Goal: Communication & Community: Answer question/provide support

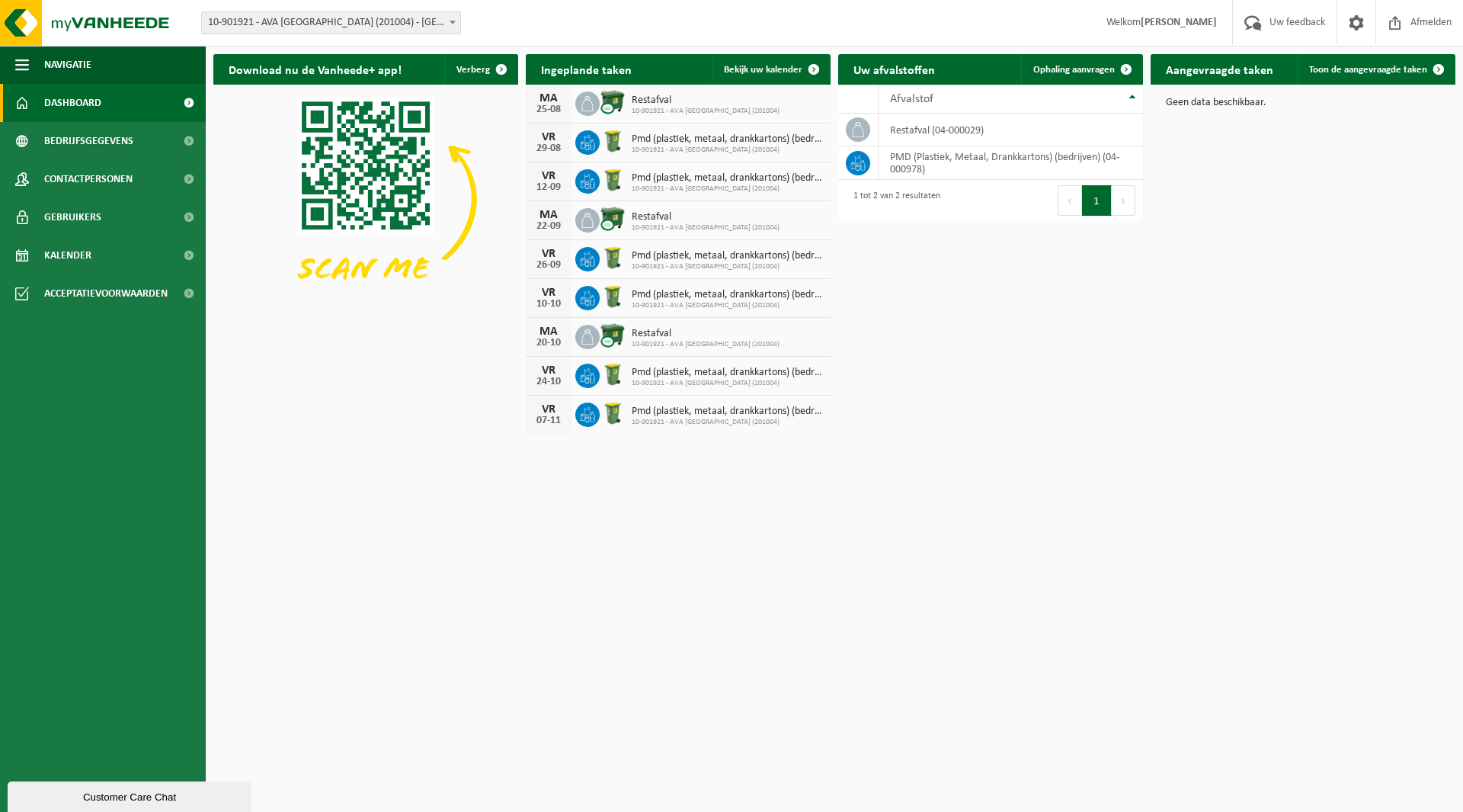
click at [750, 109] on span "10-901921 - AVA ANTWERPEN (201004)" at bounding box center [706, 111] width 148 height 9
click at [686, 108] on span "10-901921 - AVA ANTWERPEN (201004)" at bounding box center [706, 111] width 148 height 9
click at [779, 66] on span "Bekijk uw kalender" at bounding box center [763, 69] width 79 height 10
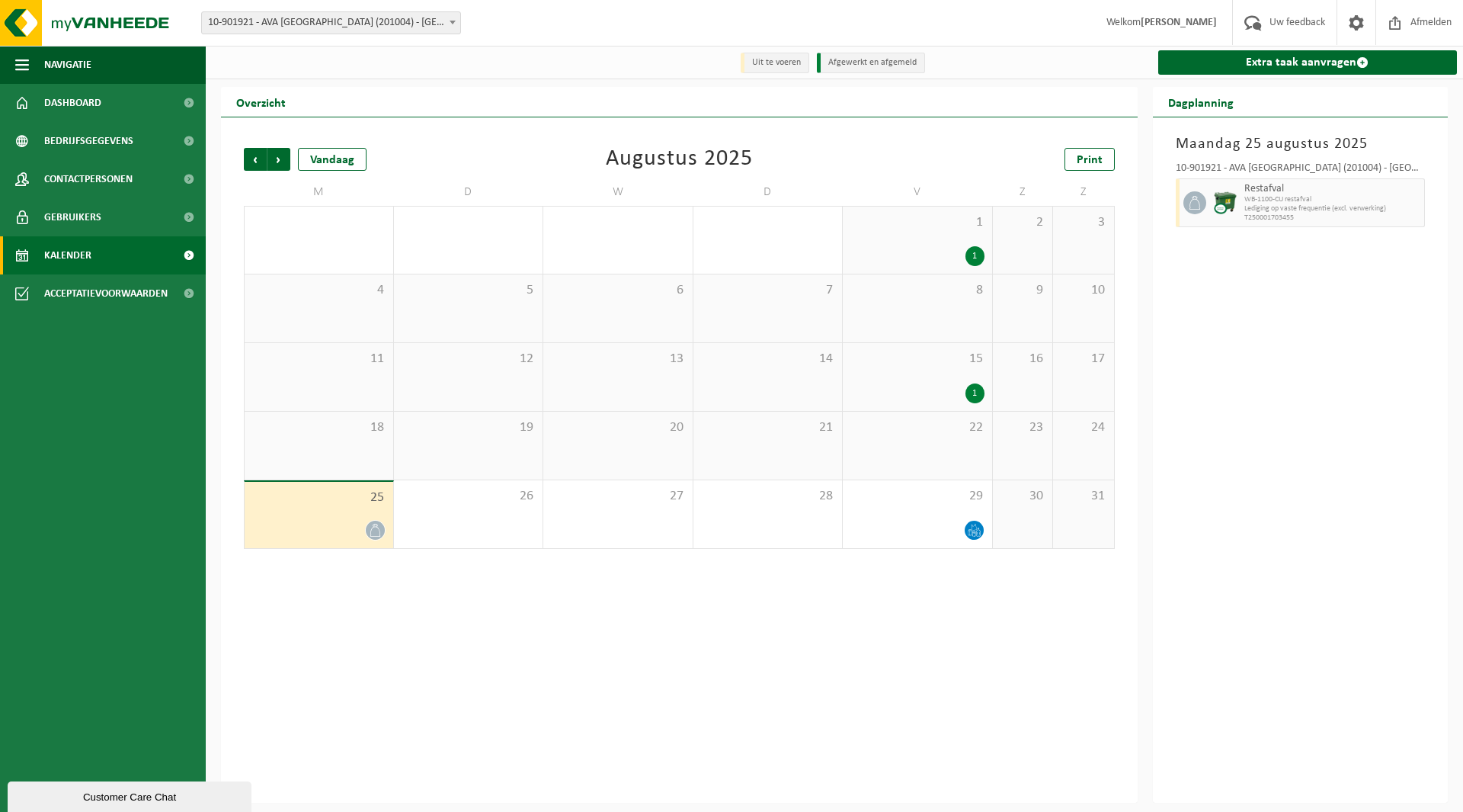
click at [374, 520] on div "25" at bounding box center [318, 514] width 149 height 66
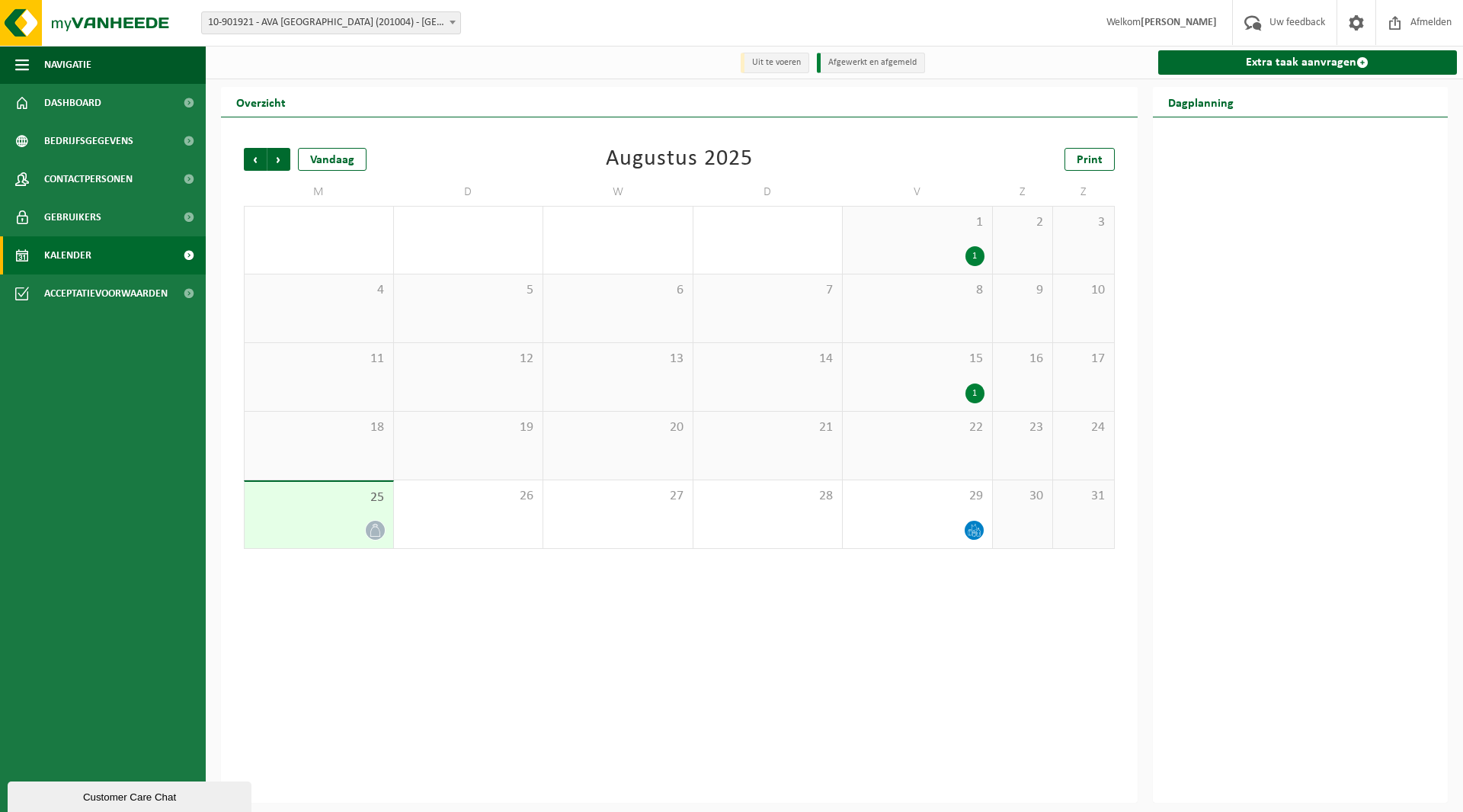
click at [300, 509] on div "25" at bounding box center [318, 514] width 149 height 66
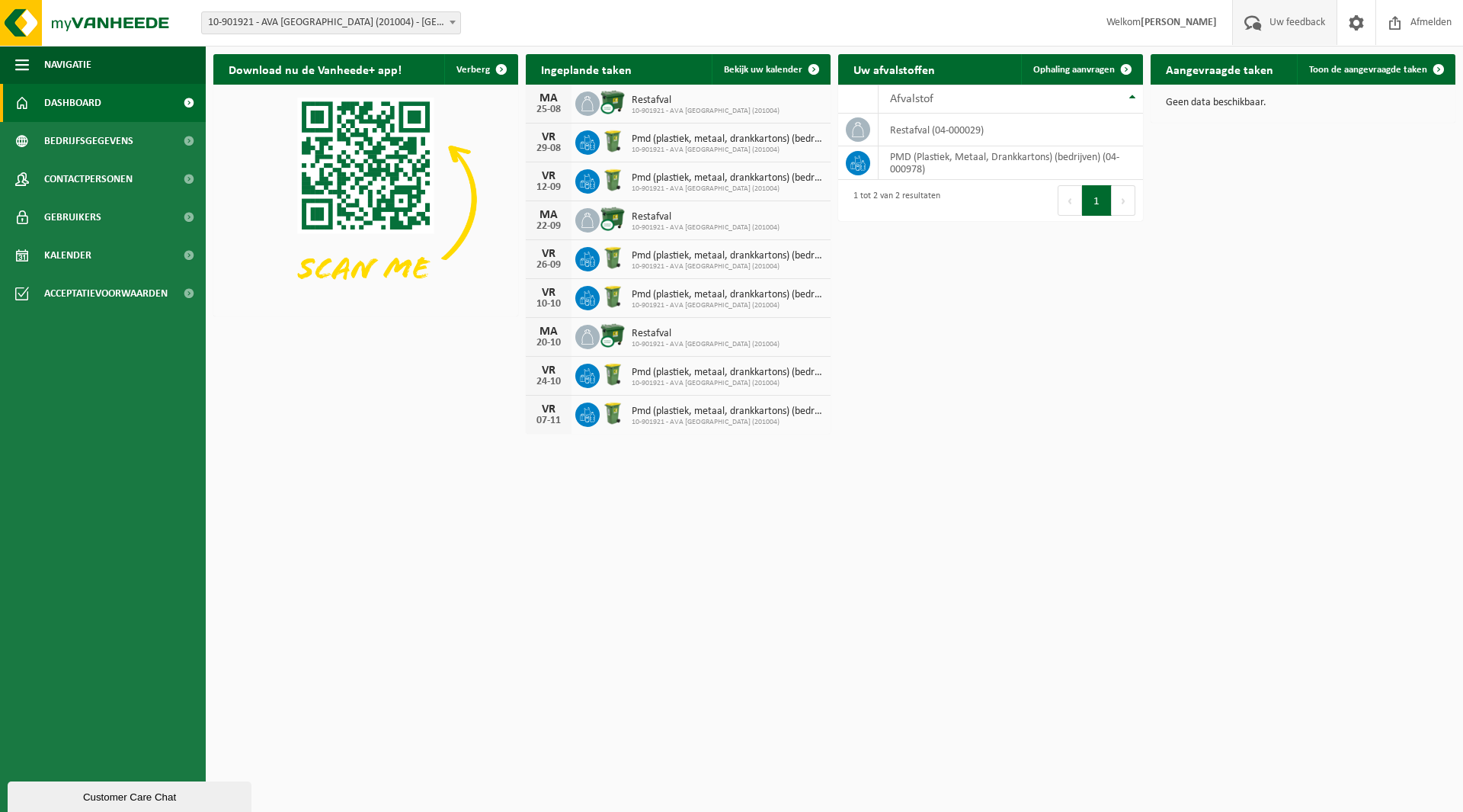
click at [1270, 30] on span "Uw feedback" at bounding box center [1298, 22] width 64 height 45
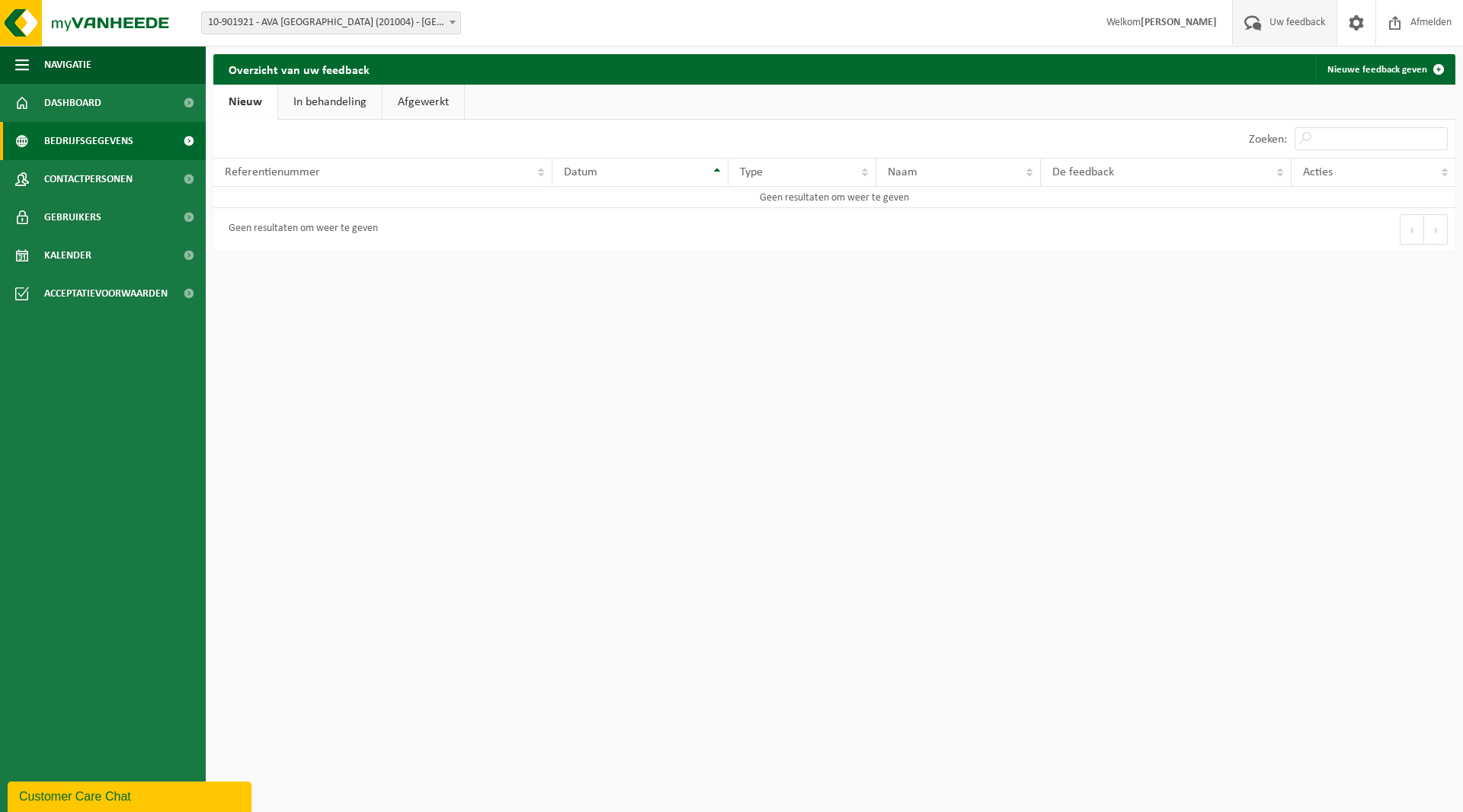
click at [132, 144] on link "Bedrijfsgegevens" at bounding box center [103, 140] width 206 height 38
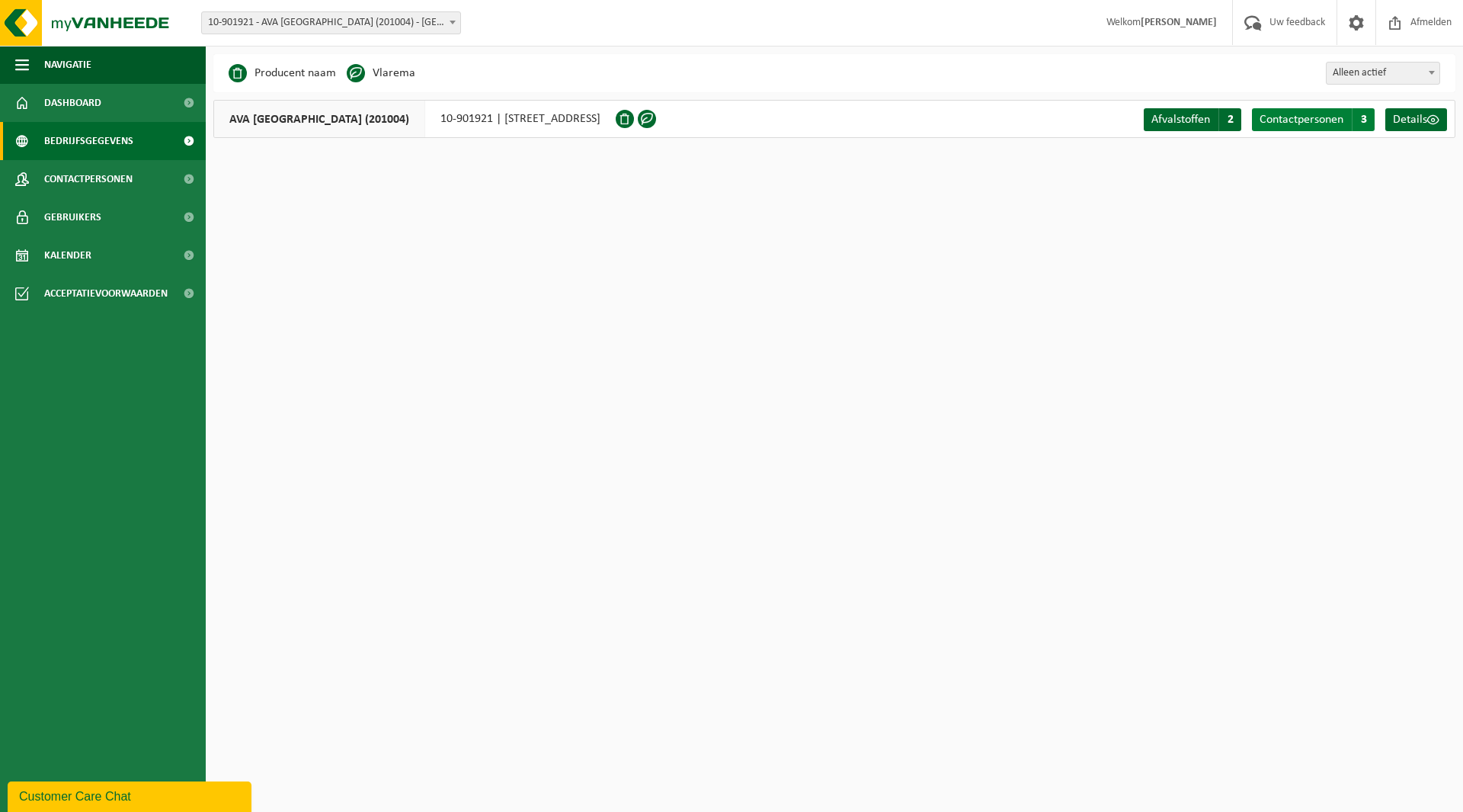
click at [1345, 115] on link "Contactpersonen C 3" at bounding box center [1313, 120] width 123 height 22
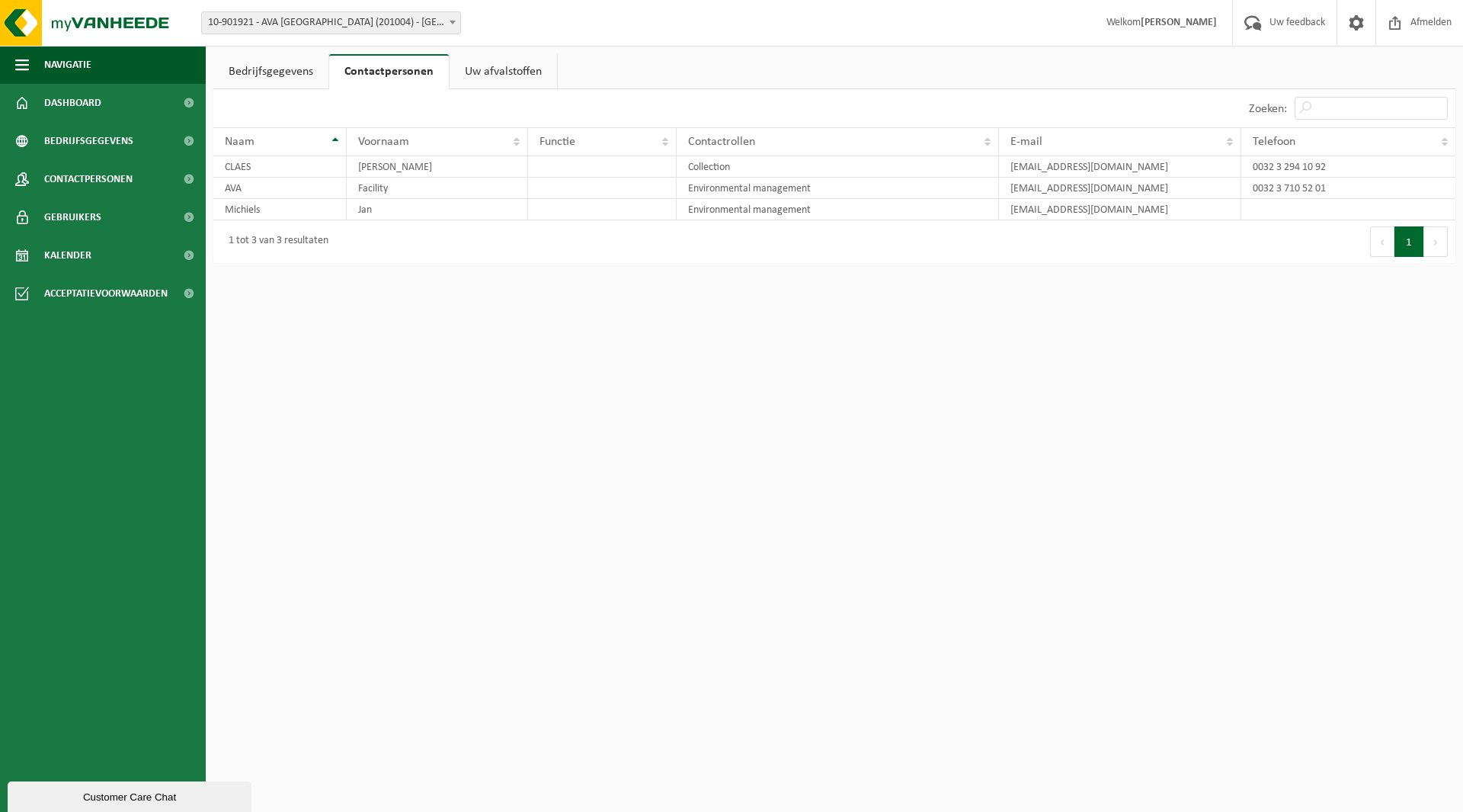
click at [125, 796] on div "Customer Care Chat" at bounding box center [129, 797] width 221 height 11
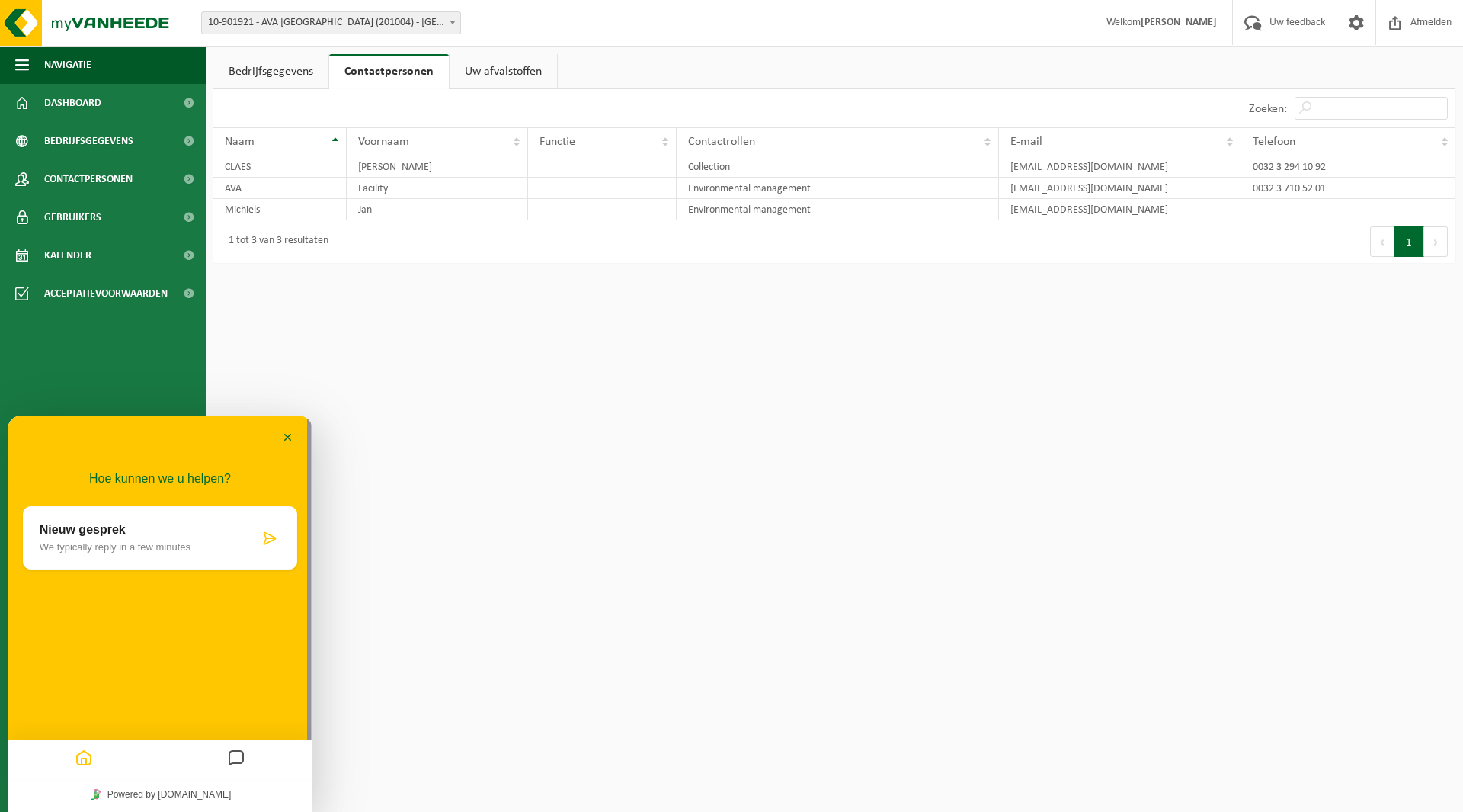
click at [177, 531] on p "Nieuw gesprek" at bounding box center [149, 529] width 219 height 14
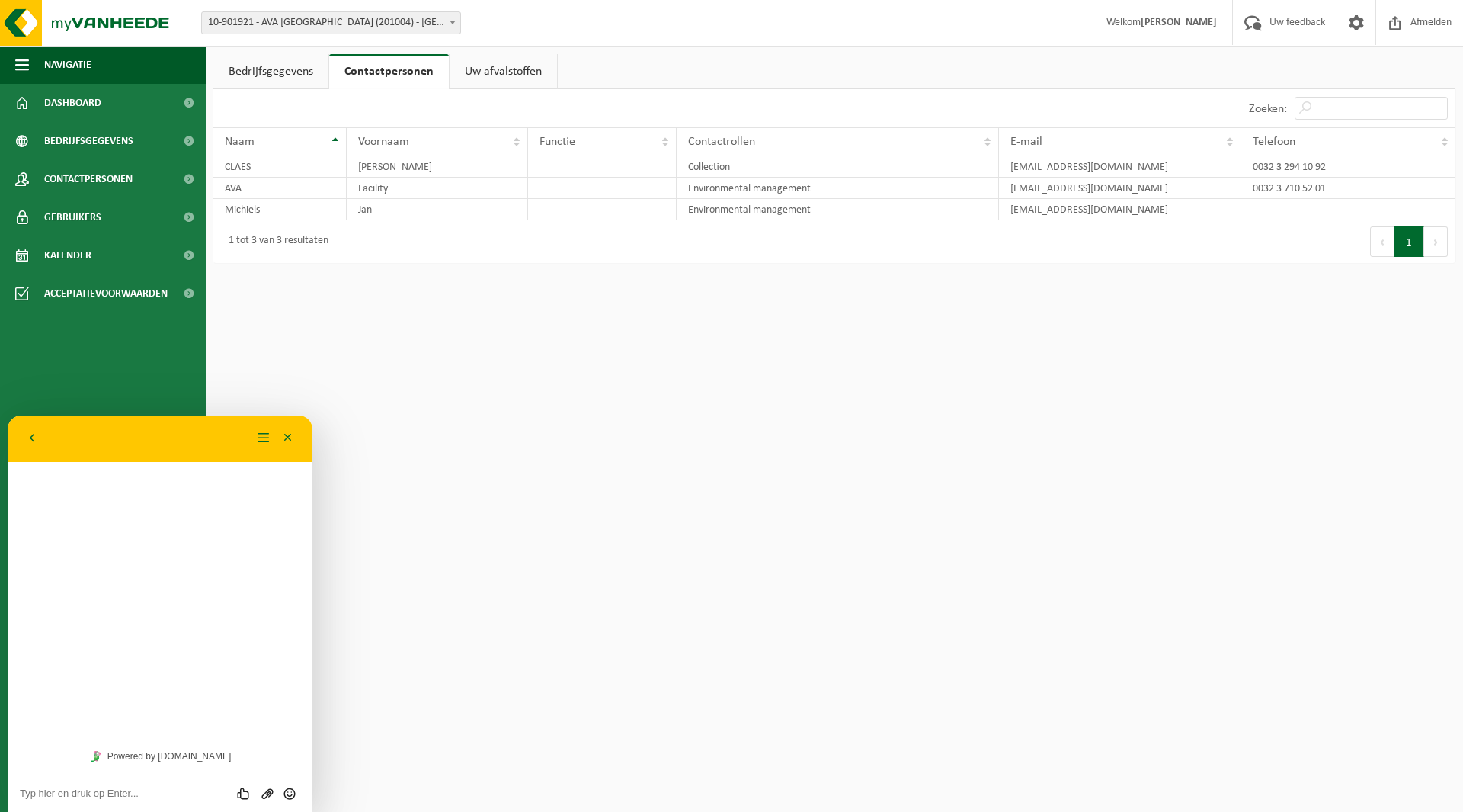
click at [7, 415] on textarea at bounding box center [7, 415] width 0 height 0
type textarea "beste,"
type textarea "Zijn jullie al langs geweest voor de restaval bij AVA Antwerpen??"
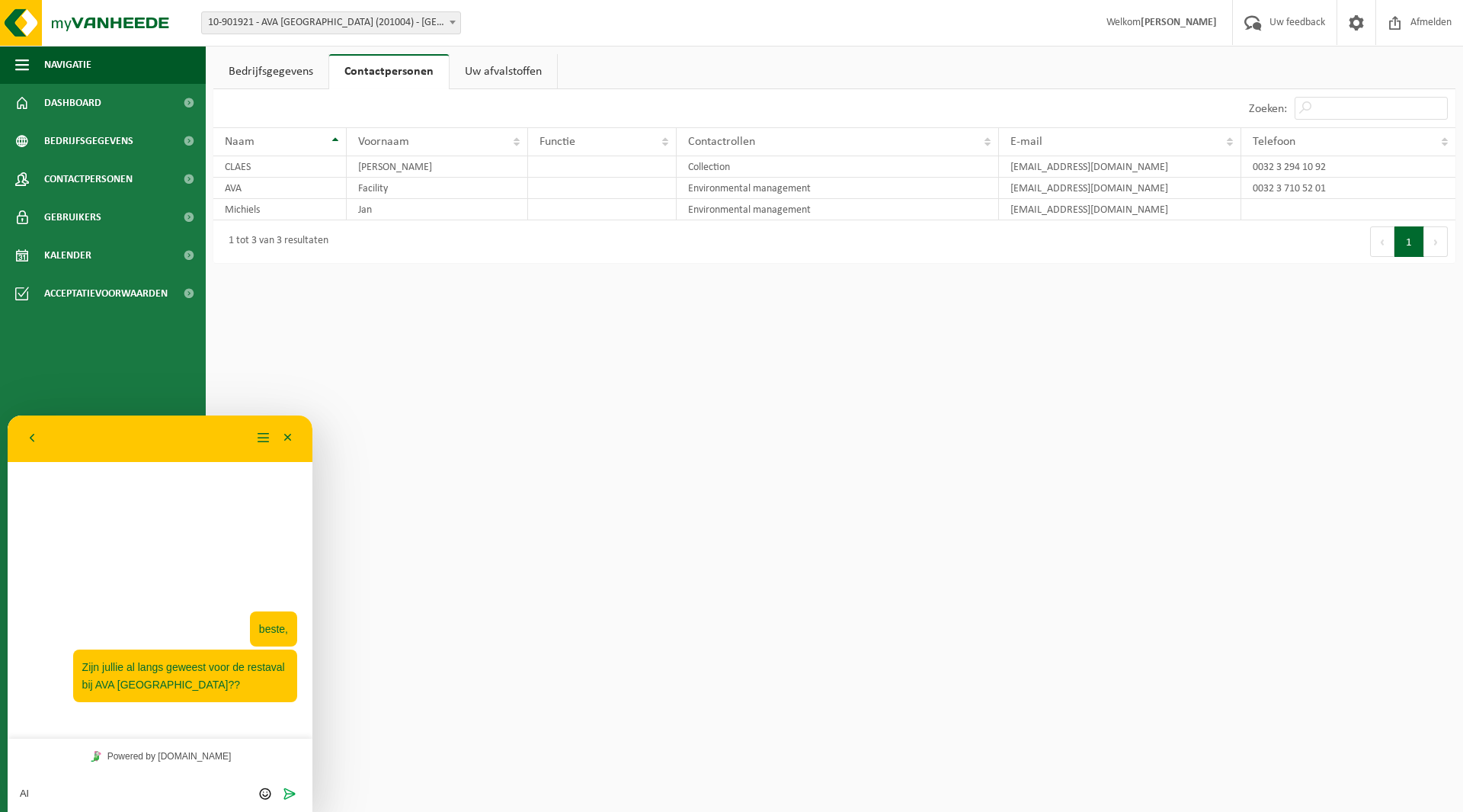
type textarea "A"
type textarea "a"
type textarea "W"
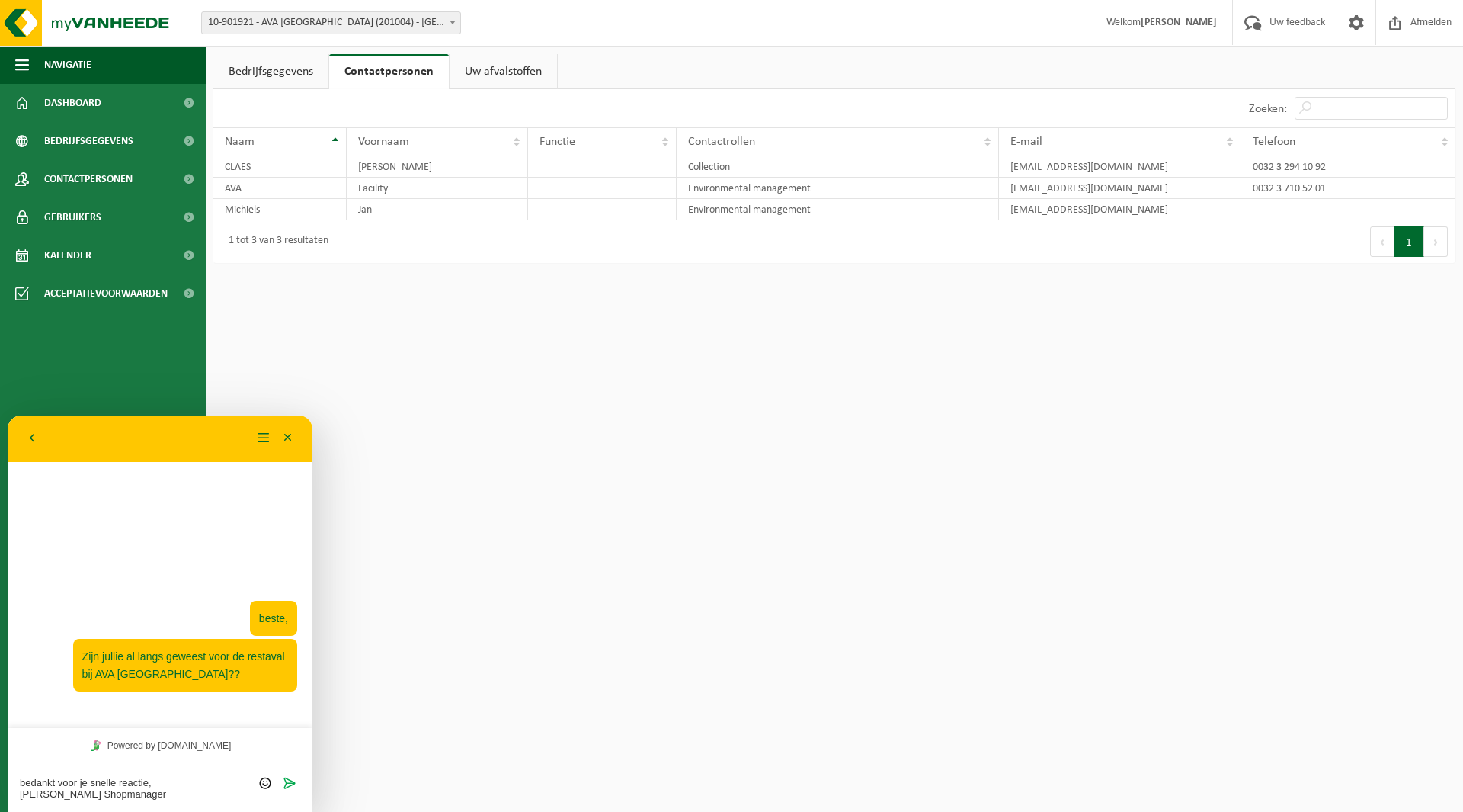
type textarea "bedankt voor je snelle reactie, Joan Claes Shopmanager AVA Antwerpen"
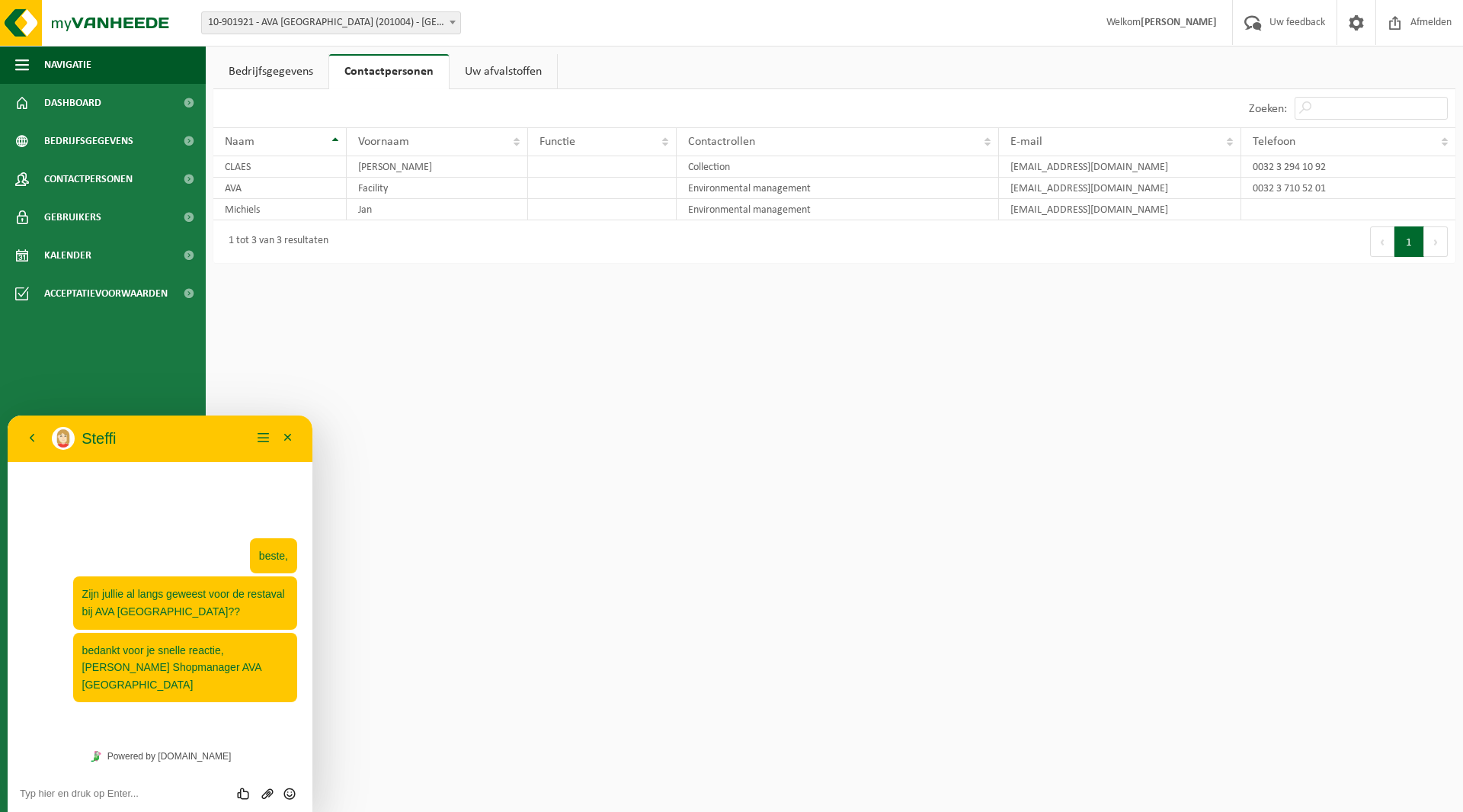
click at [356, 750] on html "Vestiging: 10-901921 - AVA ANTWERPEN (201004) - ANTWERPEN 10-901921 - AVA ANTWE…" at bounding box center [732, 406] width 1463 height 812
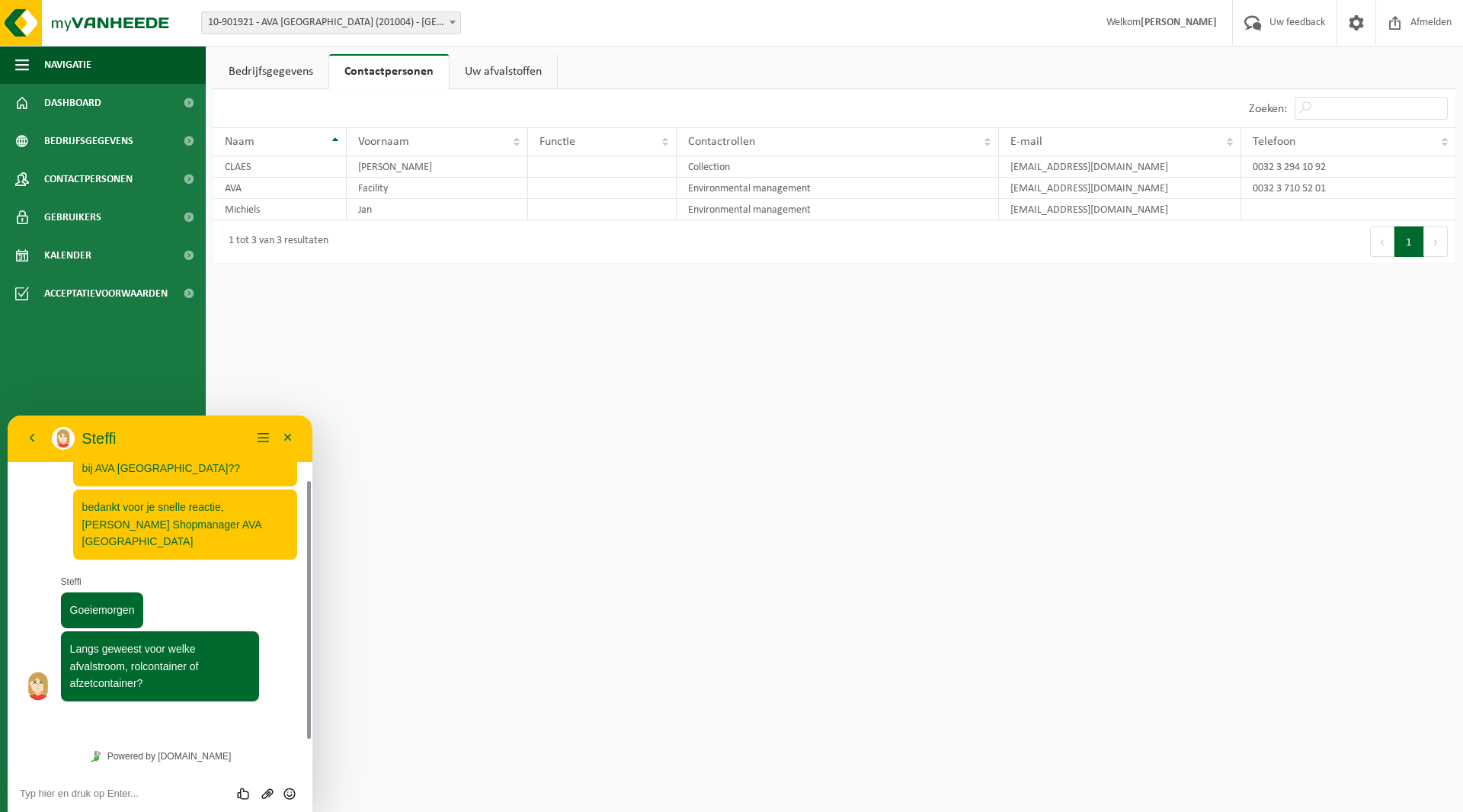
scroll to position [38, 0]
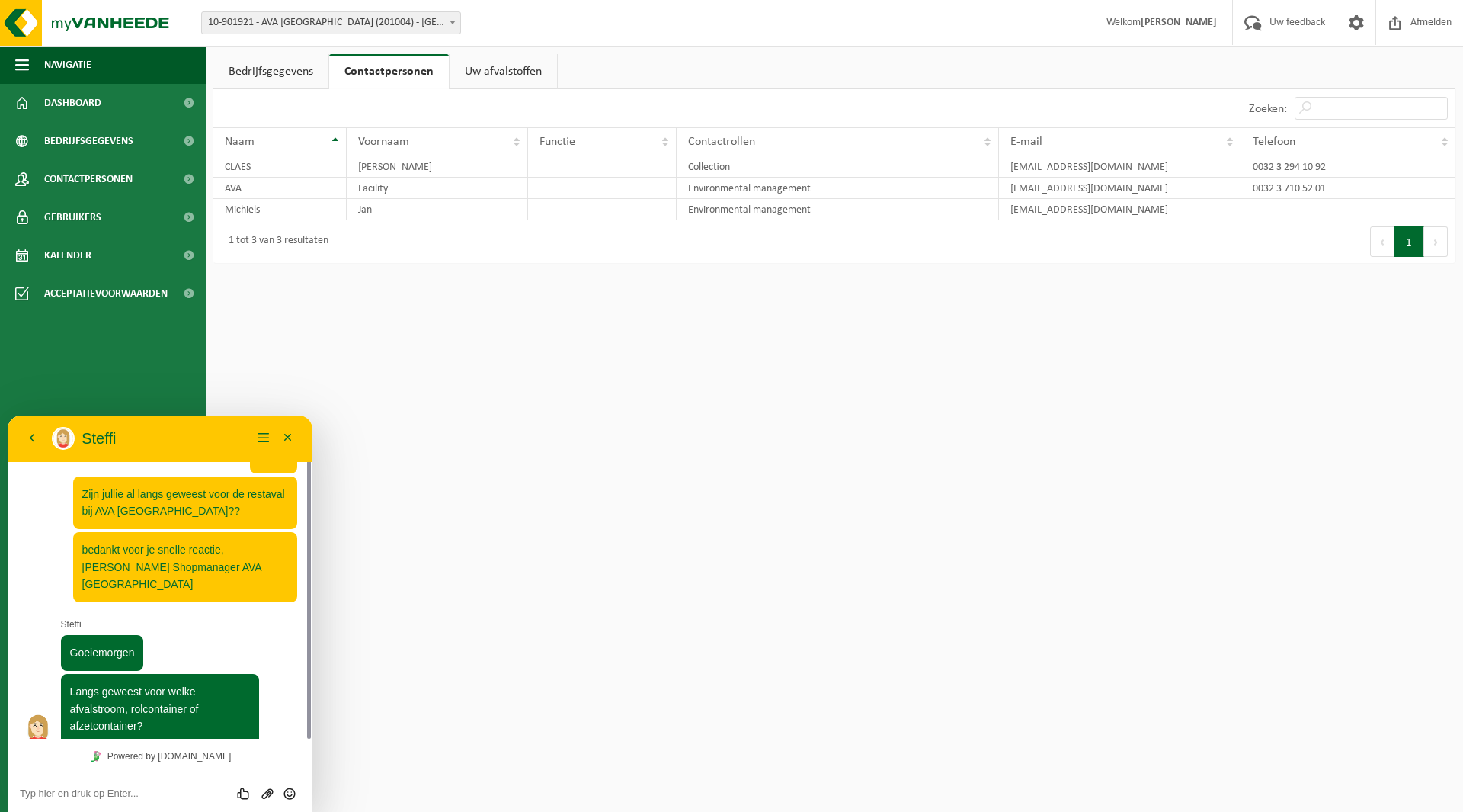
click at [7, 415] on textarea at bounding box center [7, 415] width 0 height 0
type textarea "rolcontainer restafval"
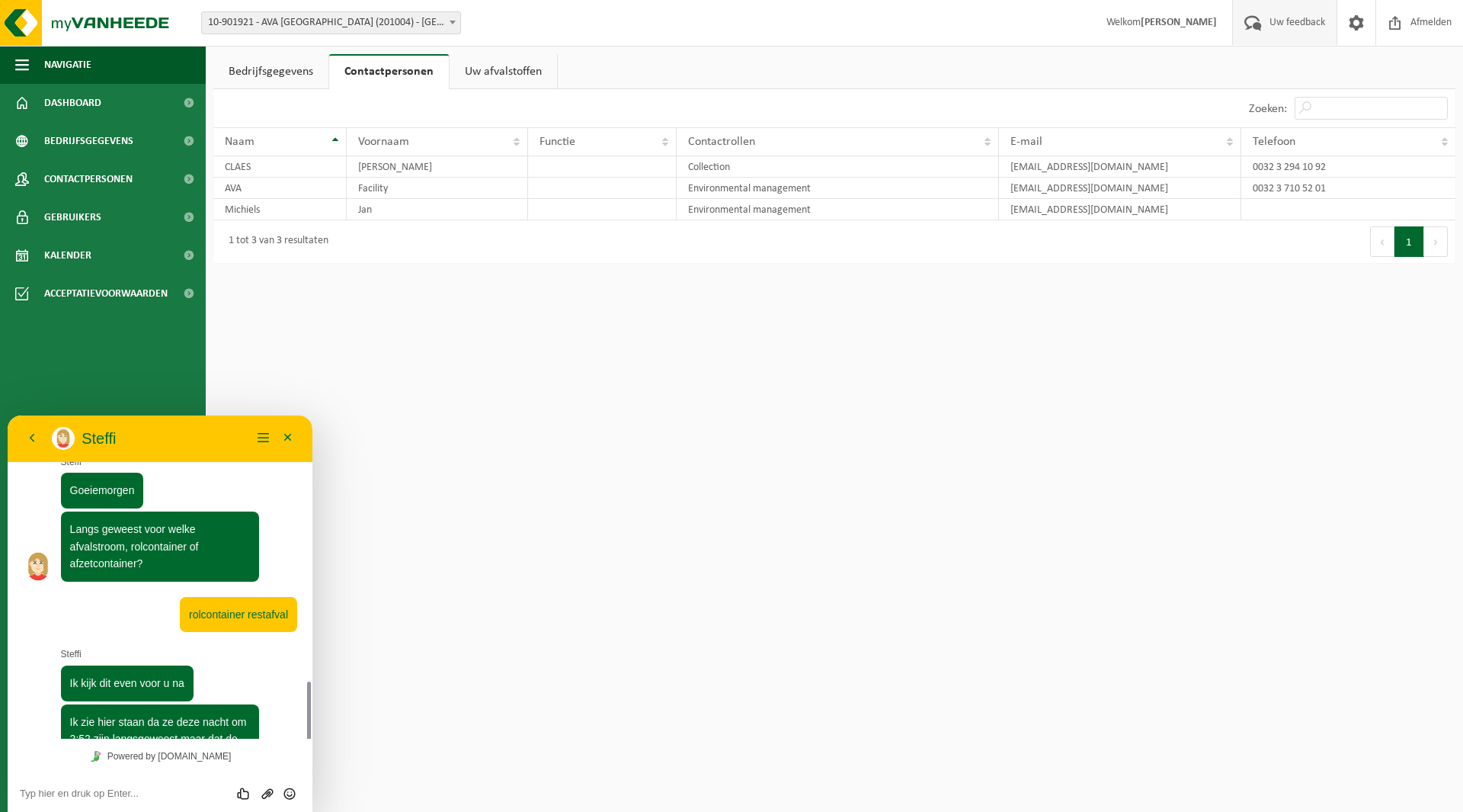
scroll to position [309, 0]
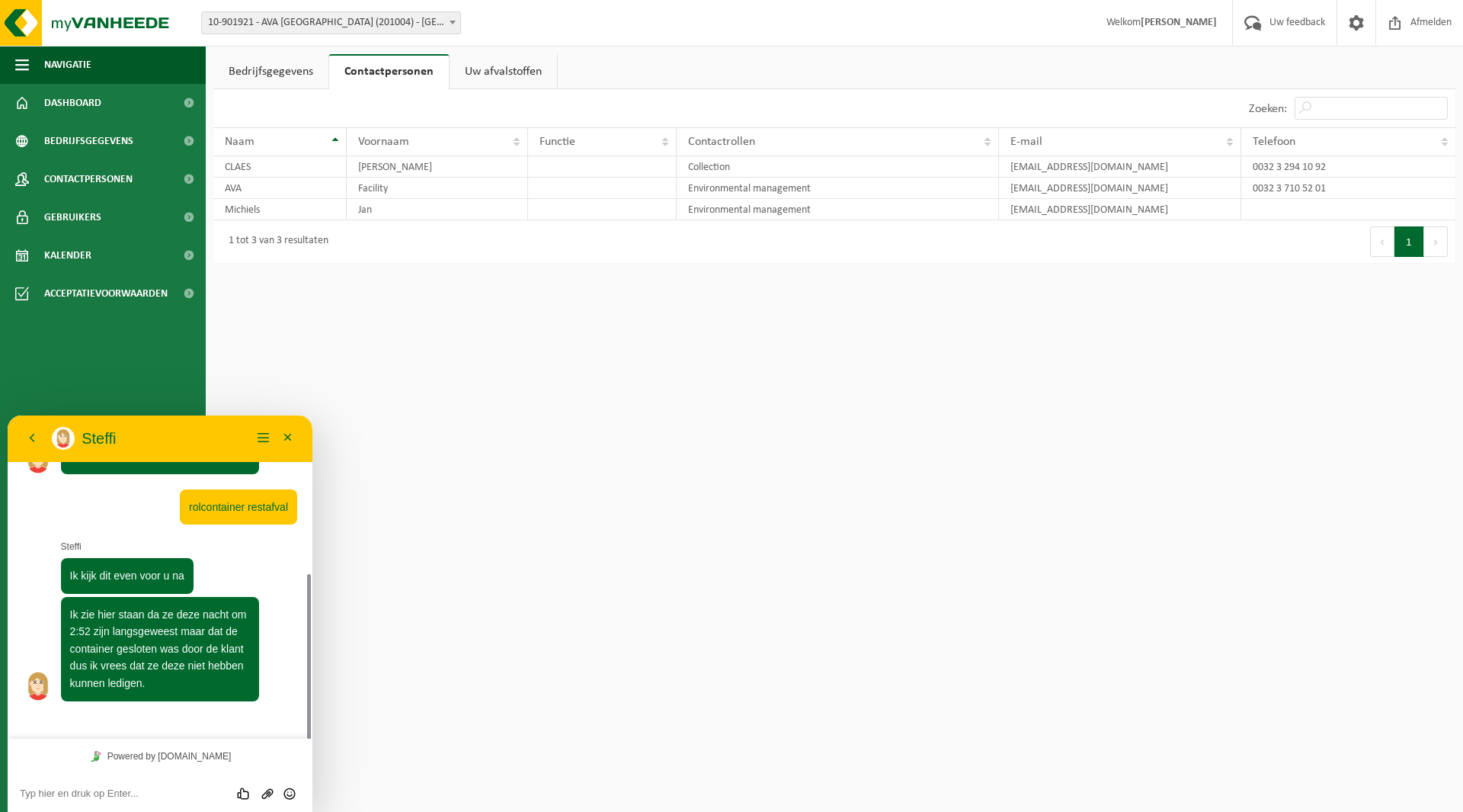
click at [7, 415] on textarea at bounding box center [7, 415] width 0 height 0
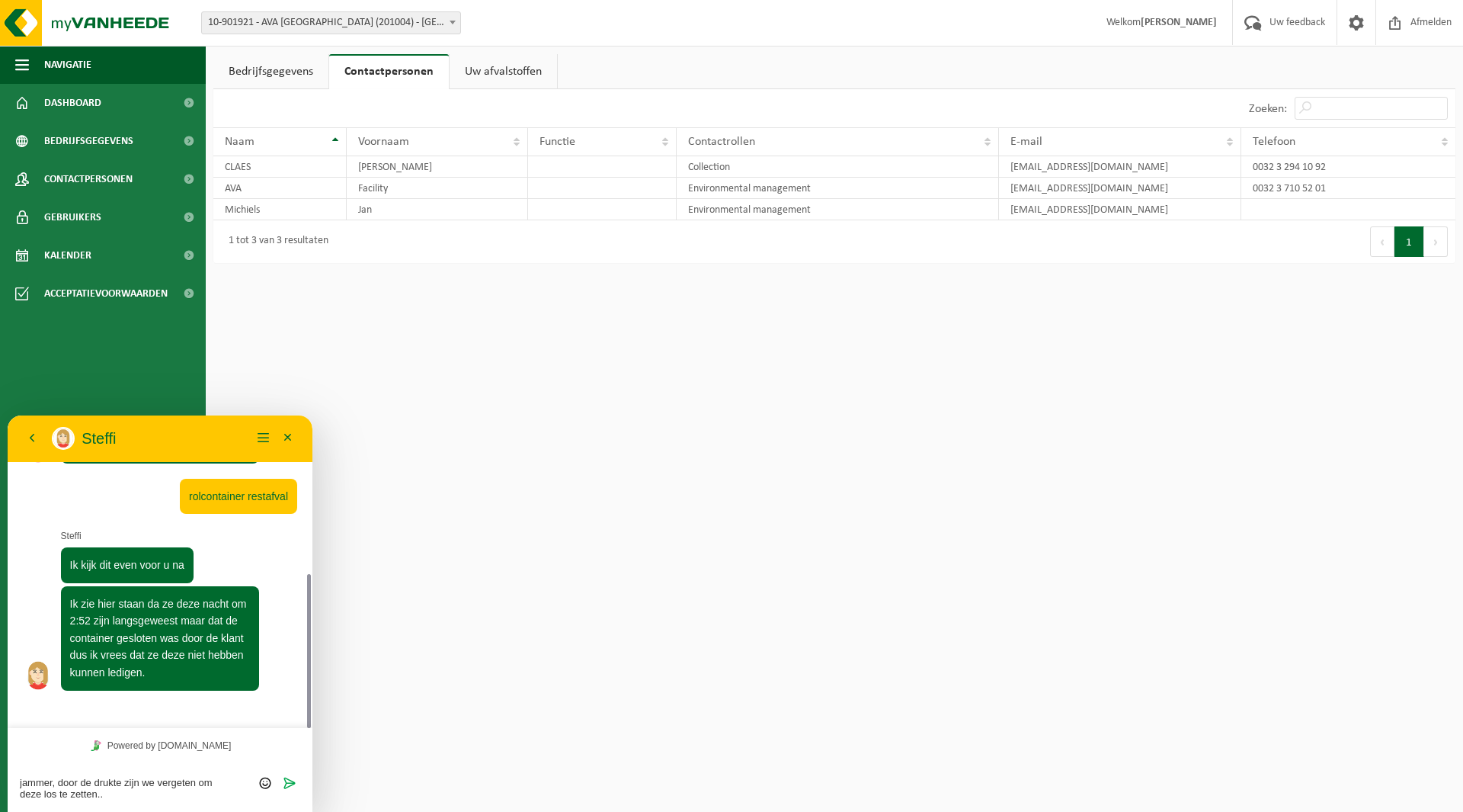
type textarea "jammer, door de drukte zijn we vergeten om deze los te zetten..."
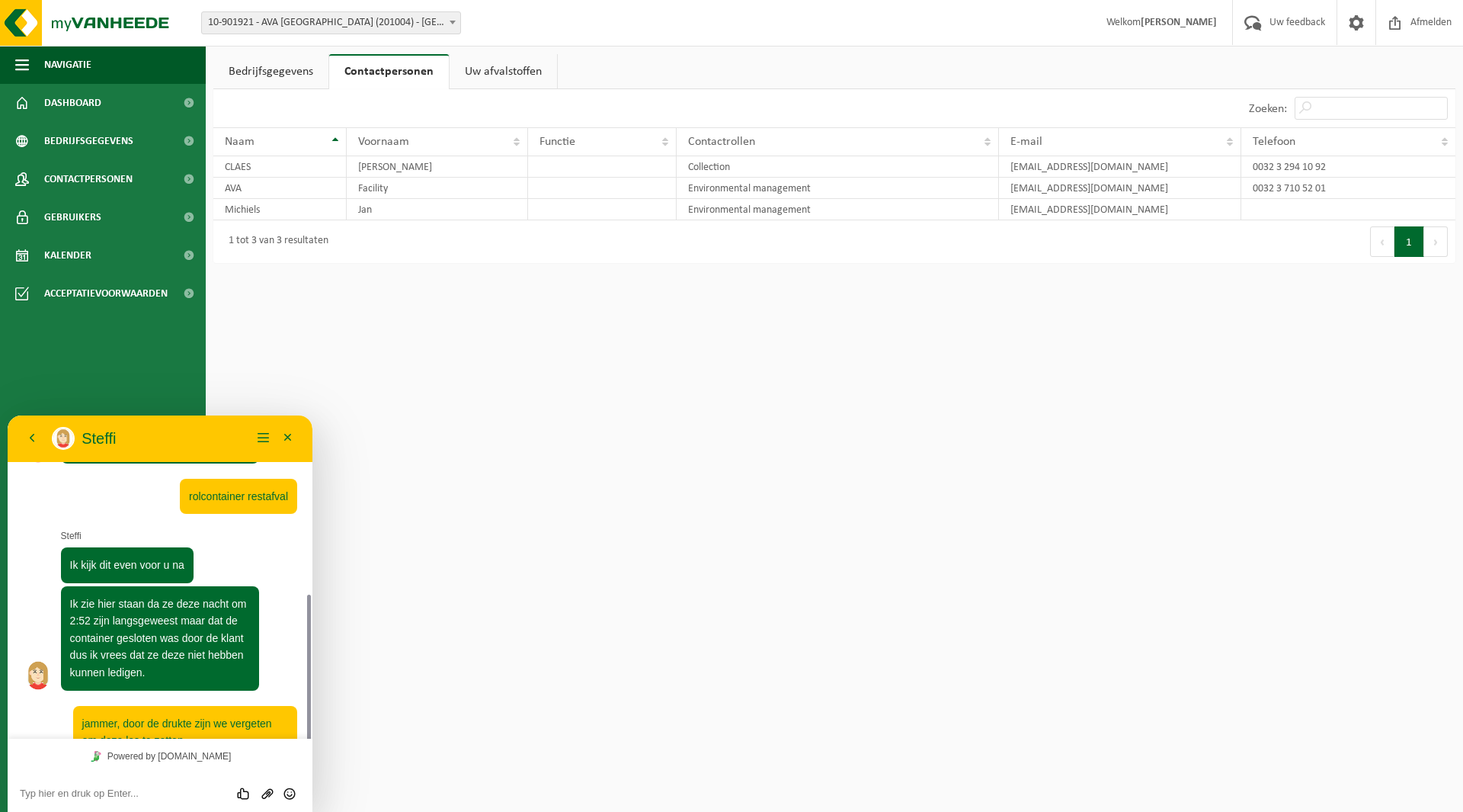
scroll to position [333, 0]
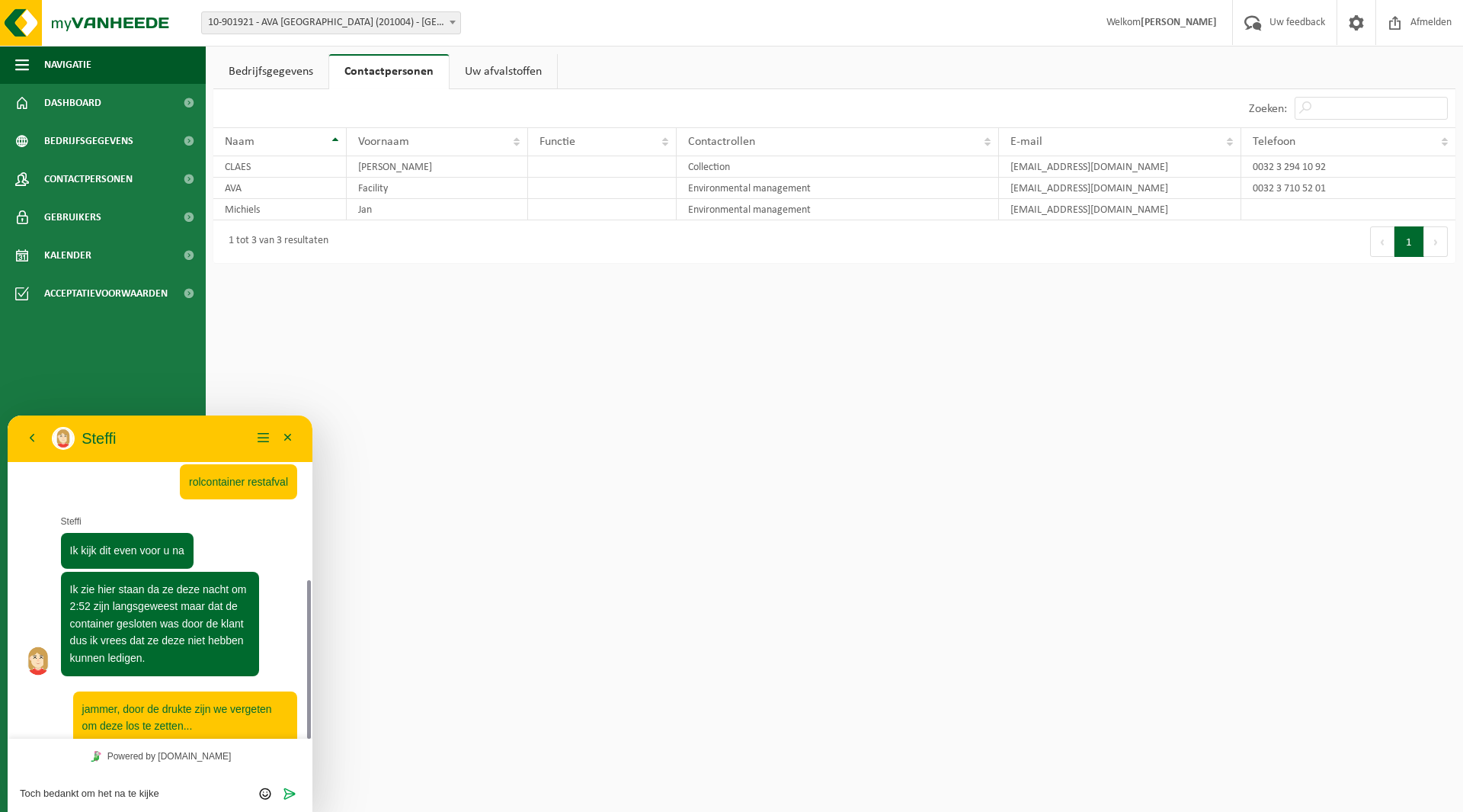
type textarea "Toch bedankt om het na te kijken"
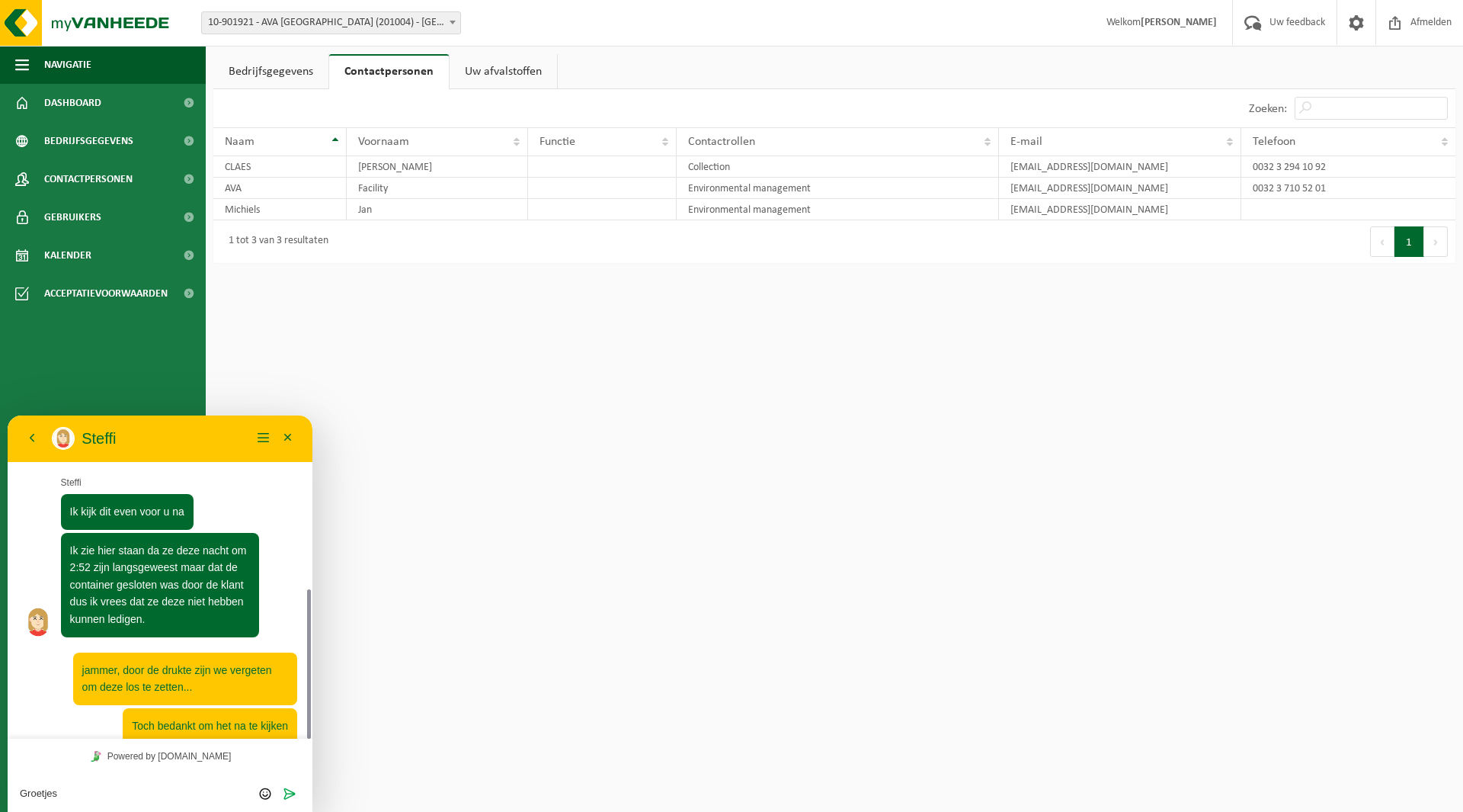
type textarea "Groetjes,"
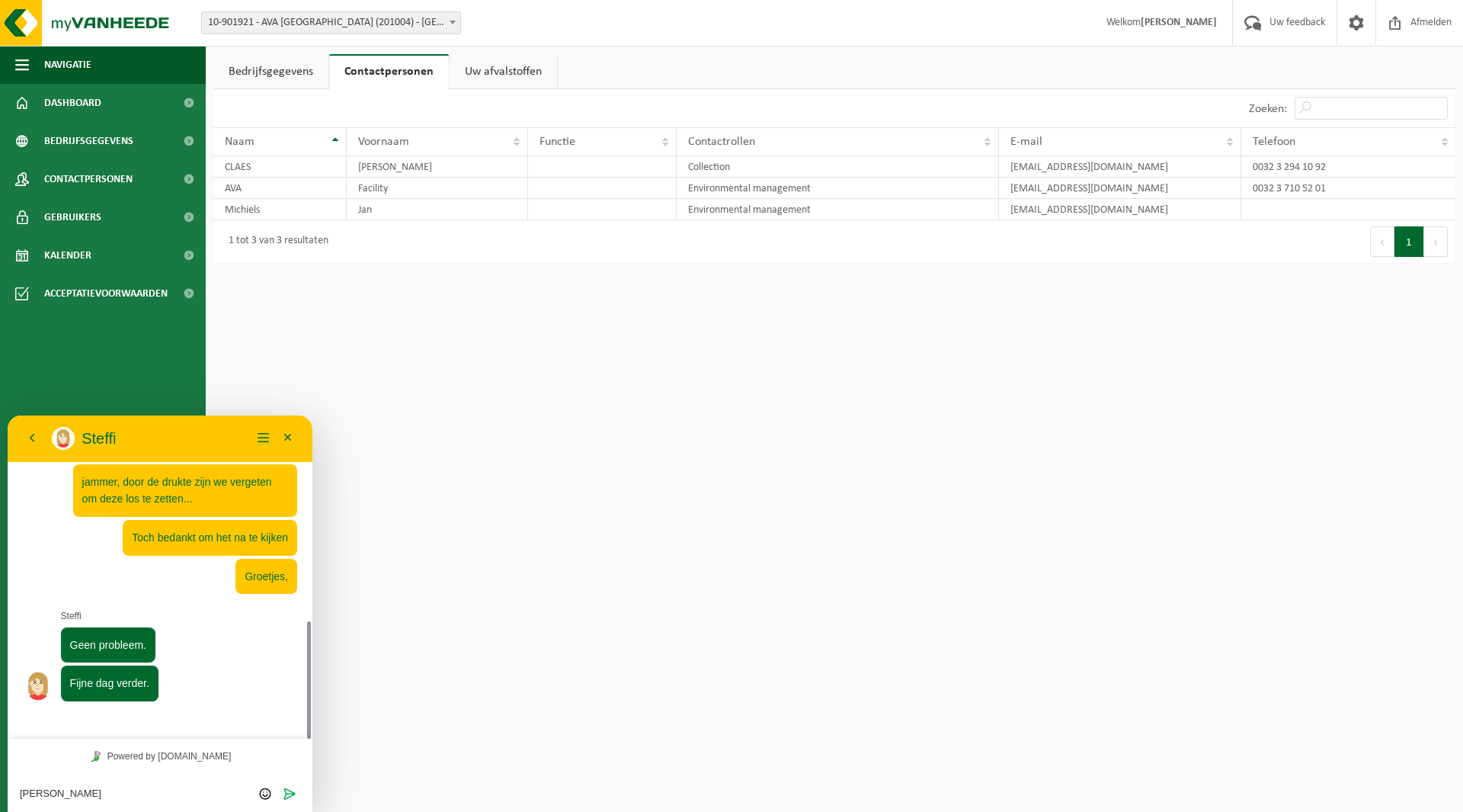
scroll to position [518, 0]
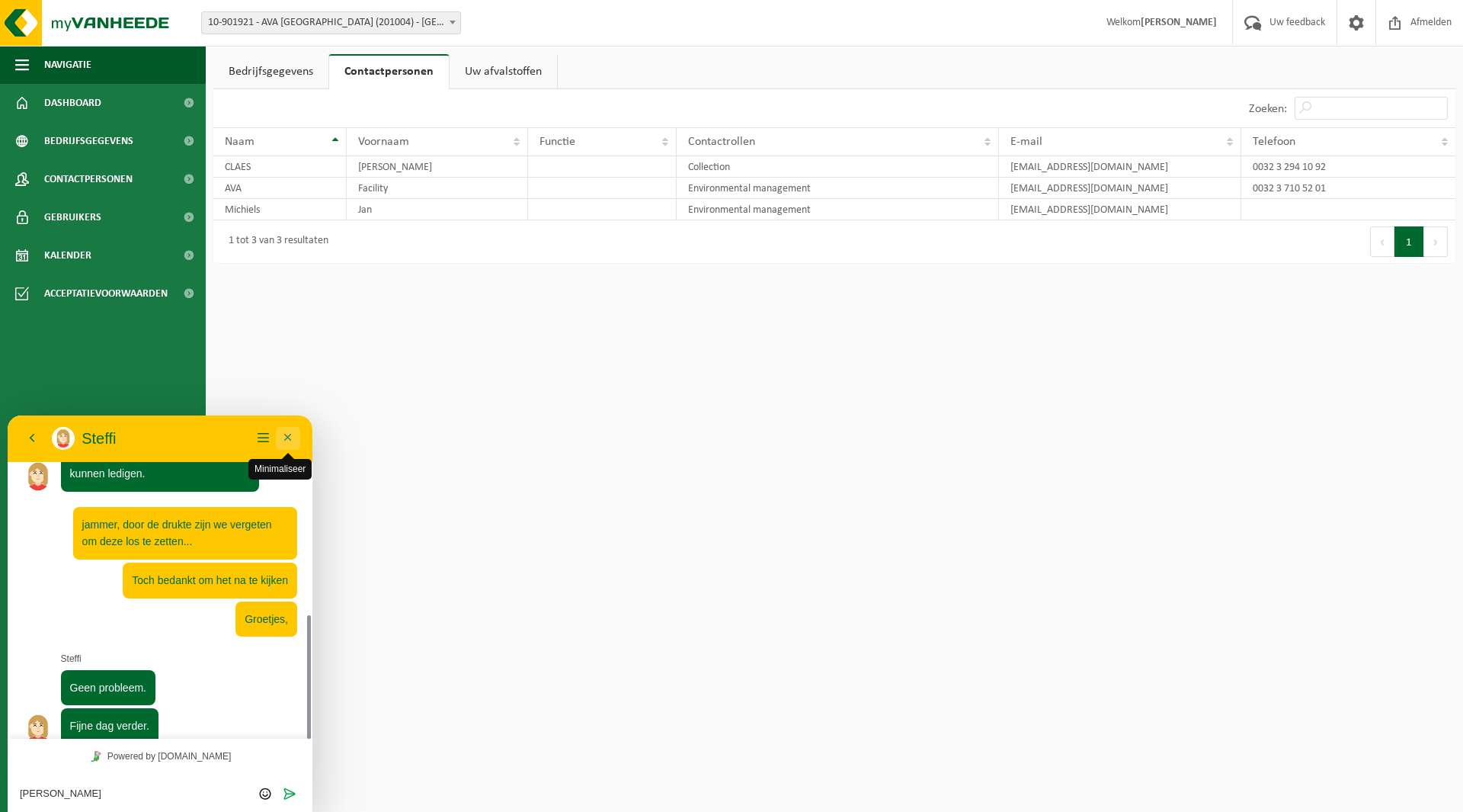
type textarea "Joan Claes"
click at [292, 436] on button "Minimaliseer" at bounding box center [288, 438] width 24 height 22
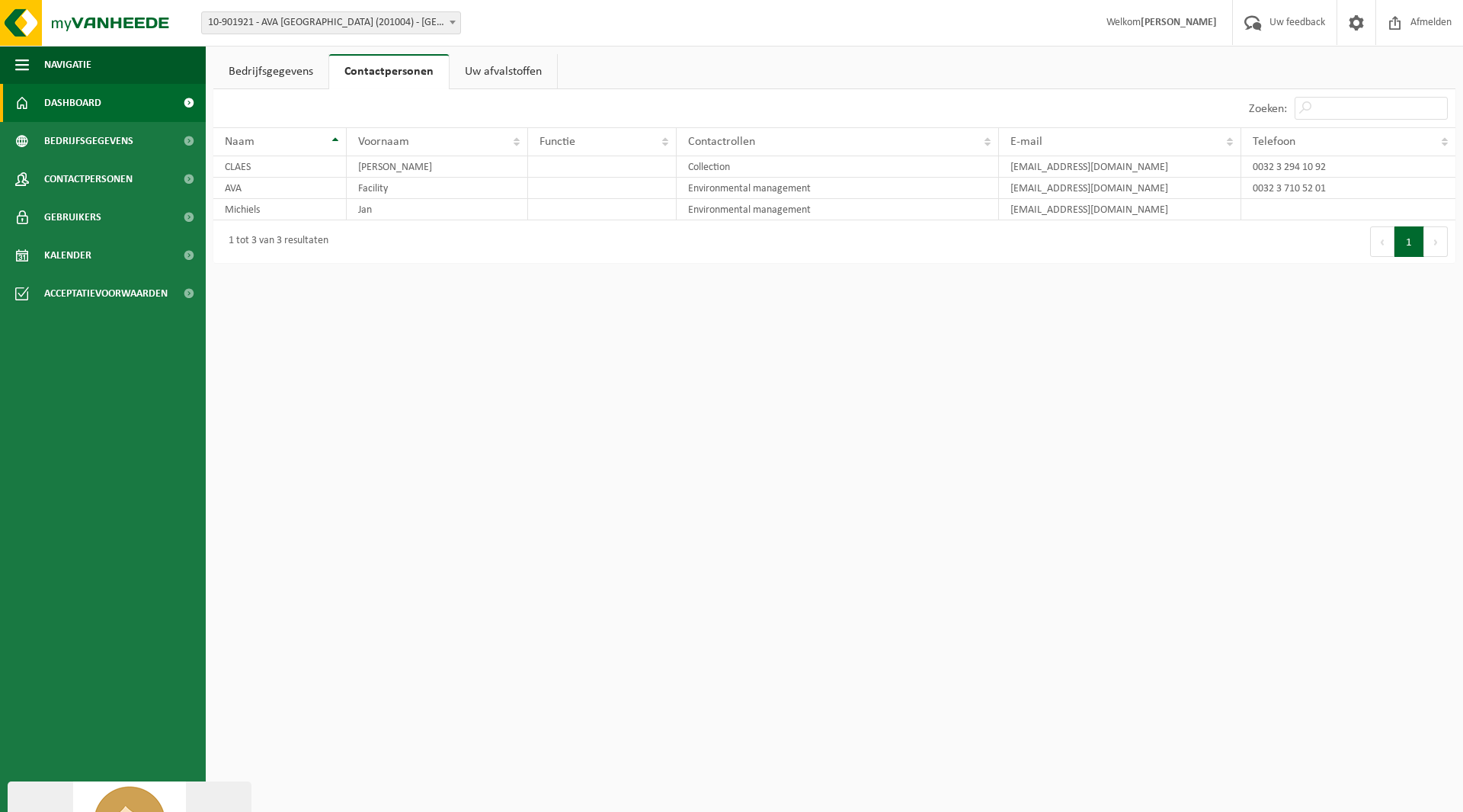
click at [125, 103] on link "Dashboard" at bounding box center [103, 103] width 206 height 38
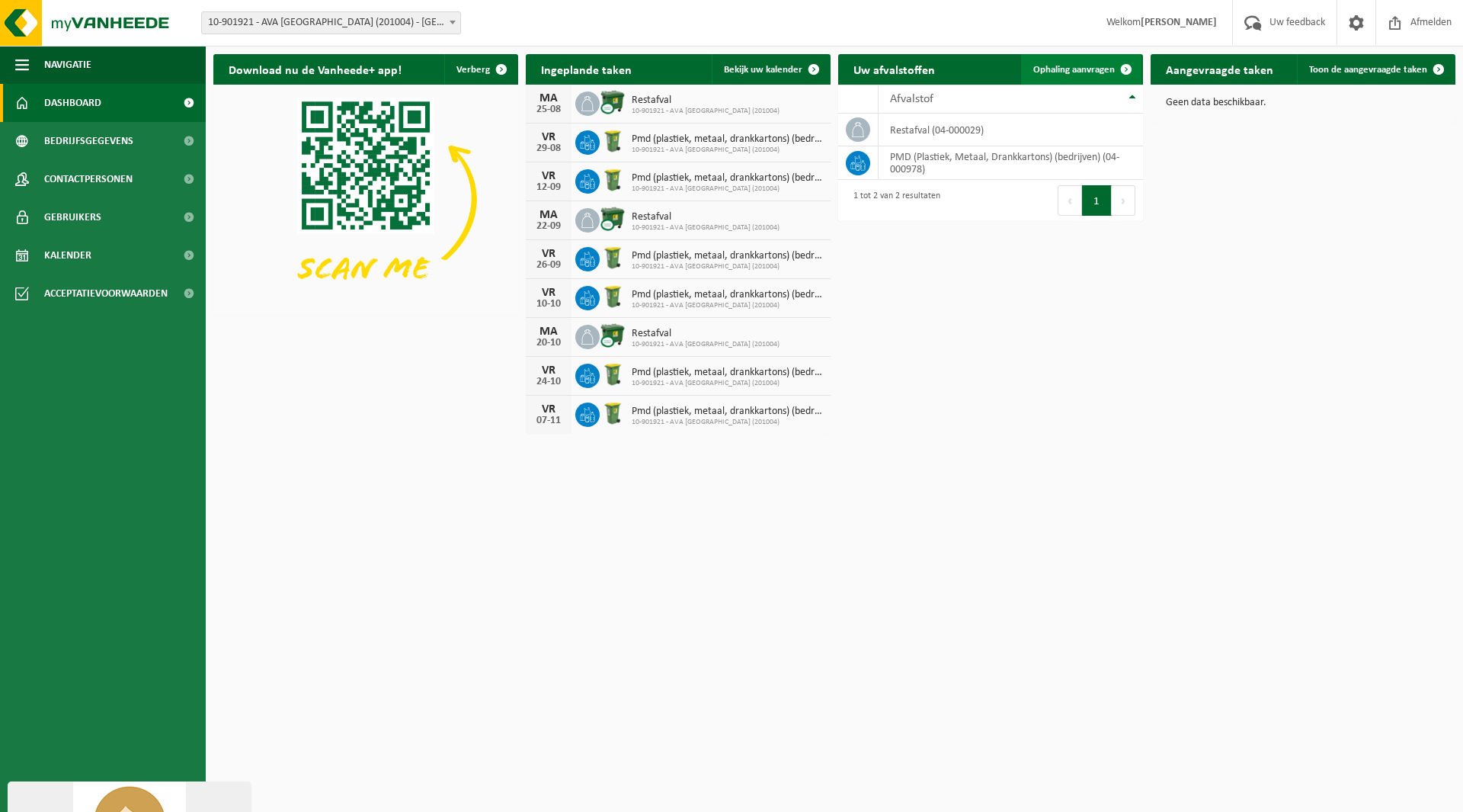
click at [1127, 63] on span at bounding box center [1126, 69] width 31 height 31
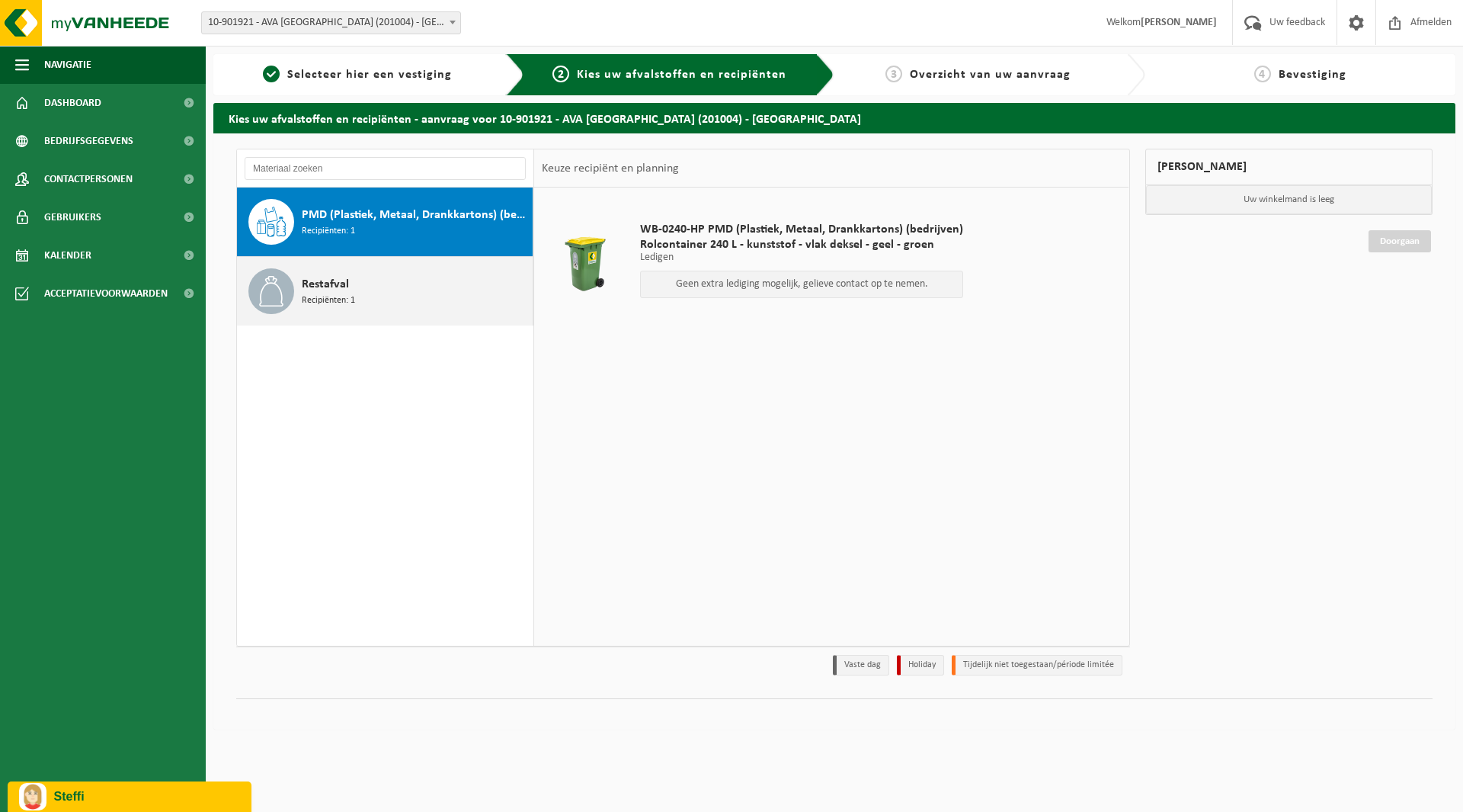
click at [354, 292] on div "Restafval Recipiënten: 1" at bounding box center [415, 290] width 227 height 46
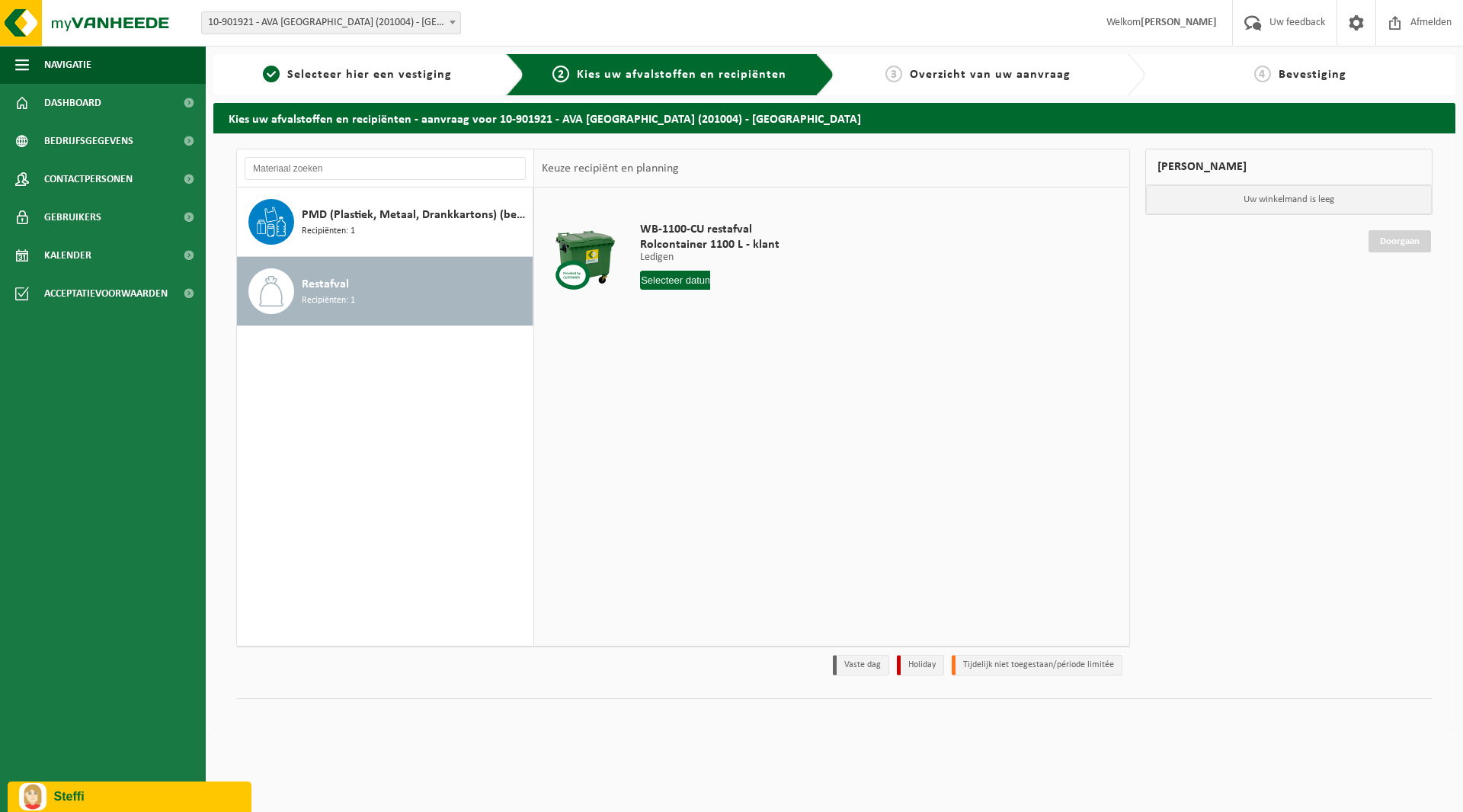
click at [697, 283] on input "text" at bounding box center [674, 280] width 70 height 19
click at [816, 314] on icon at bounding box center [813, 315] width 24 height 24
click at [656, 366] on div "1" at bounding box center [654, 366] width 26 height 24
type input "Van [DATE]"
click at [688, 335] on button "In winkelmand" at bounding box center [684, 337] width 84 height 24
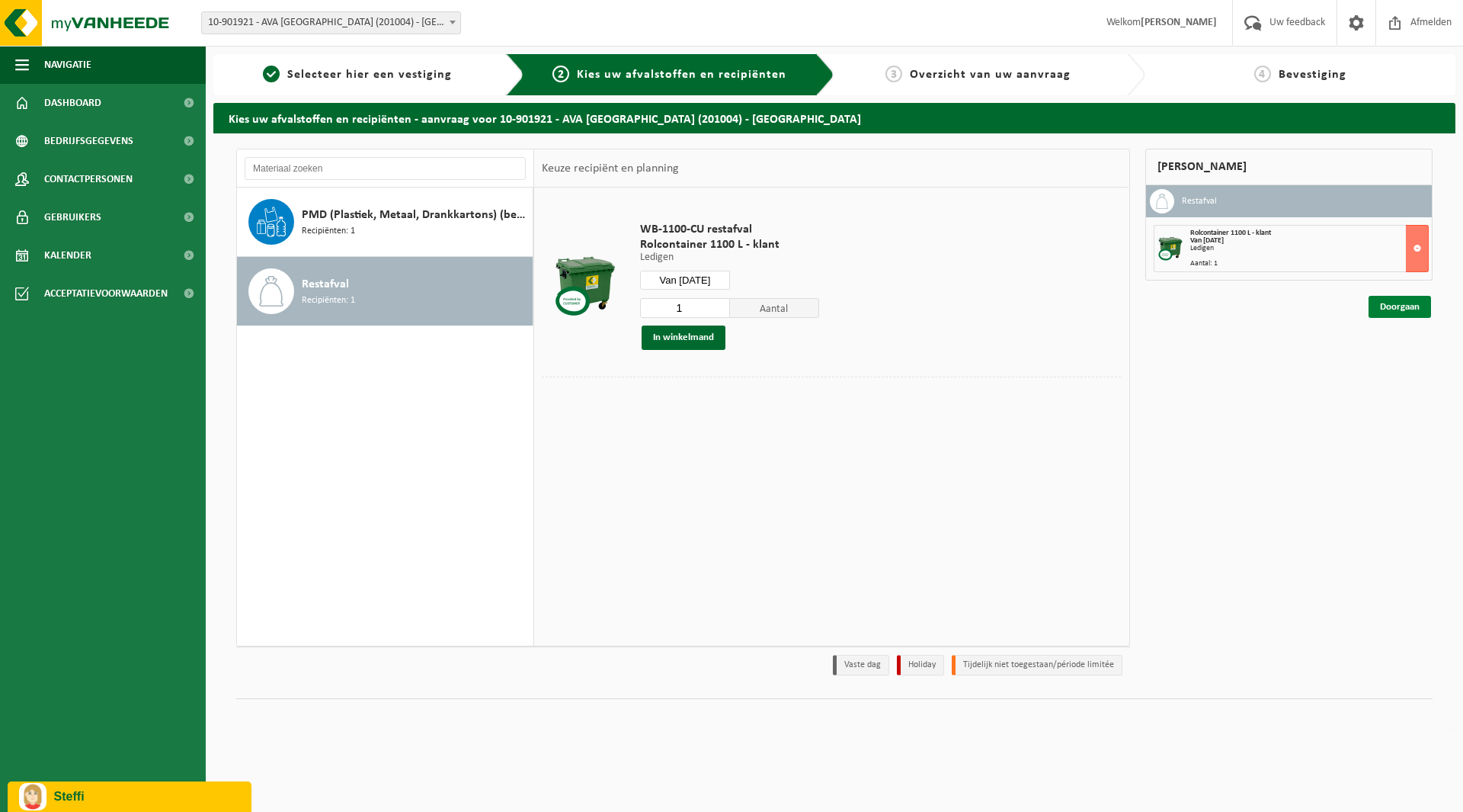
click at [1396, 306] on link "Doorgaan" at bounding box center [1399, 307] width 63 height 22
